Goal: Task Accomplishment & Management: Manage account settings

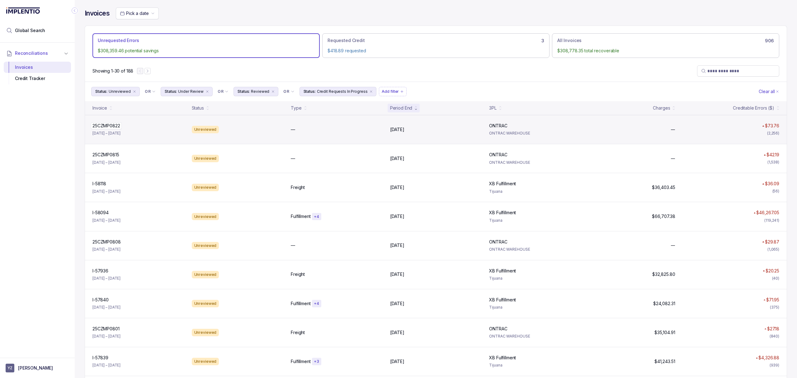
click at [112, 128] on p "25CZMP0822" at bounding box center [106, 125] width 31 height 7
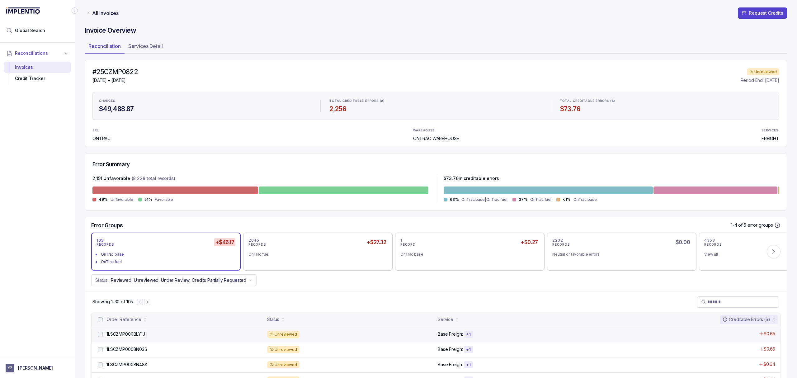
click at [130, 334] on p "1LSCZMP000BLY1J" at bounding box center [126, 334] width 42 height 7
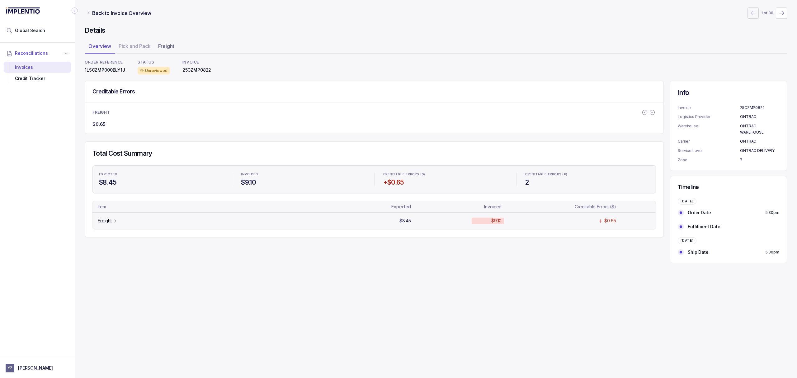
click at [109, 223] on p "Freight" at bounding box center [105, 221] width 14 height 6
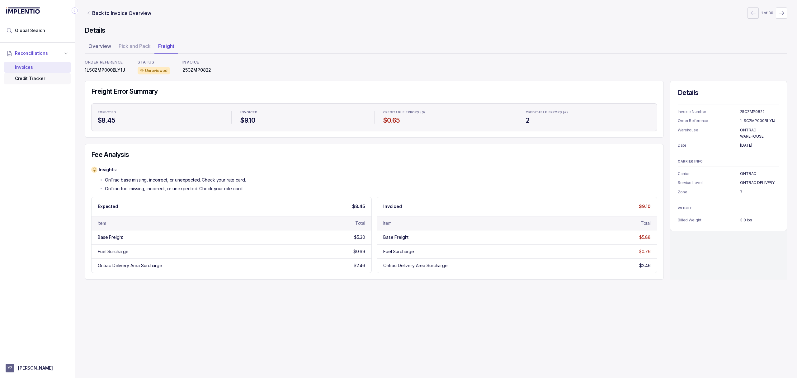
click at [47, 82] on div "Credit Tracker" at bounding box center [37, 78] width 57 height 11
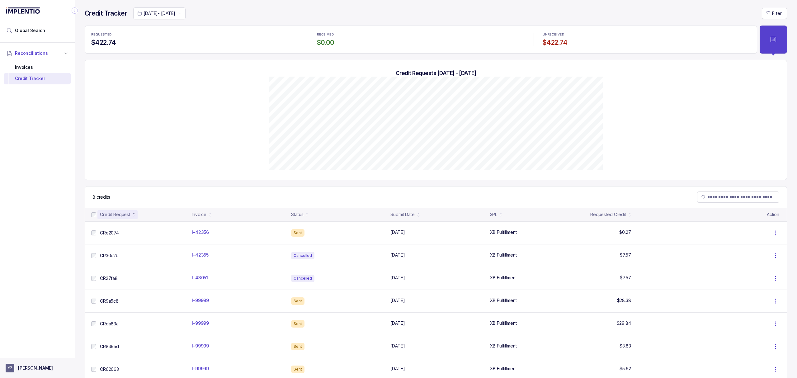
click at [30, 371] on p "[PERSON_NAME]" at bounding box center [35, 368] width 35 height 6
click at [30, 356] on p "Logout" at bounding box center [41, 354] width 52 height 6
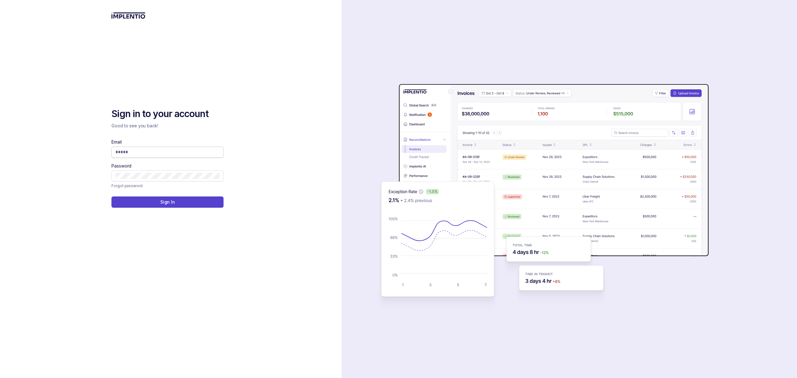
click at [124, 153] on input "Email" at bounding box center [168, 152] width 104 height 6
type input "**********"
